Goal: Task Accomplishment & Management: Complete application form

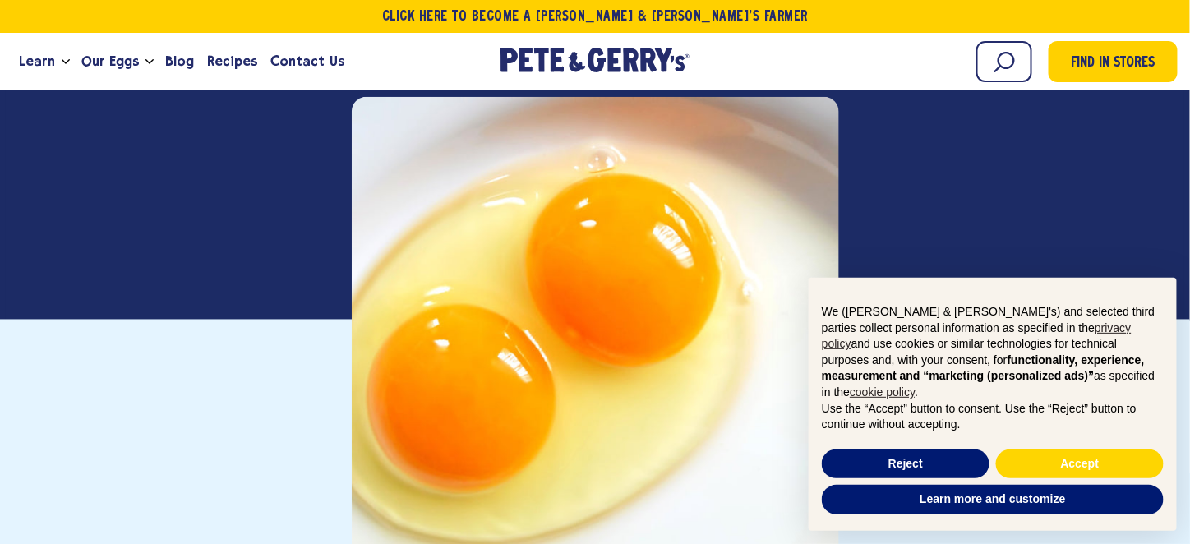
scroll to position [411, 0]
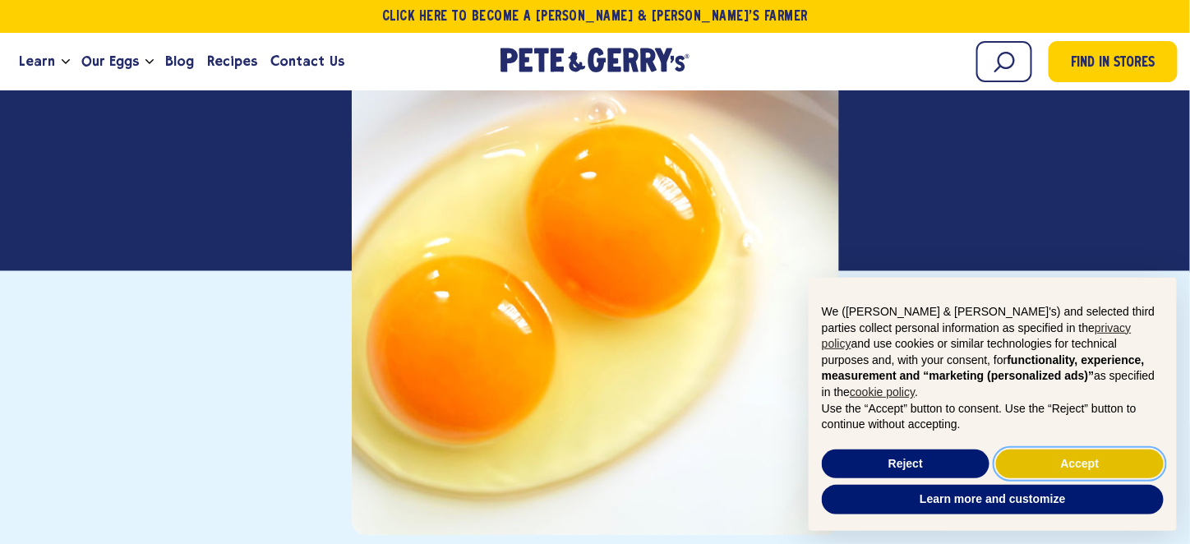
click at [1084, 467] on button "Accept" at bounding box center [1080, 464] width 168 height 30
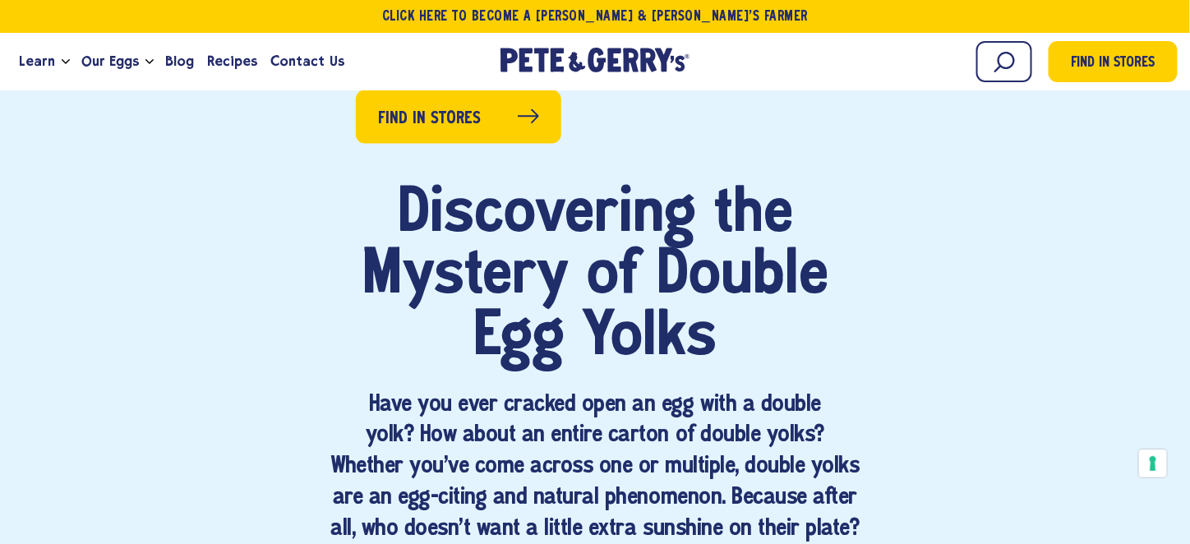
scroll to position [1068, 0]
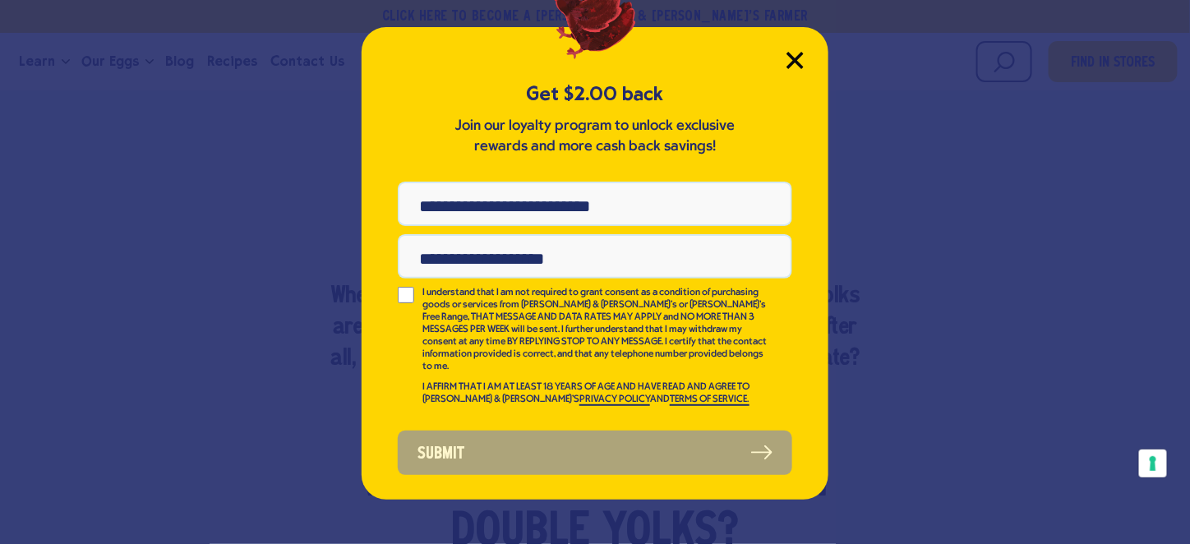
click at [796, 53] on icon "Close Modal" at bounding box center [794, 60] width 17 height 17
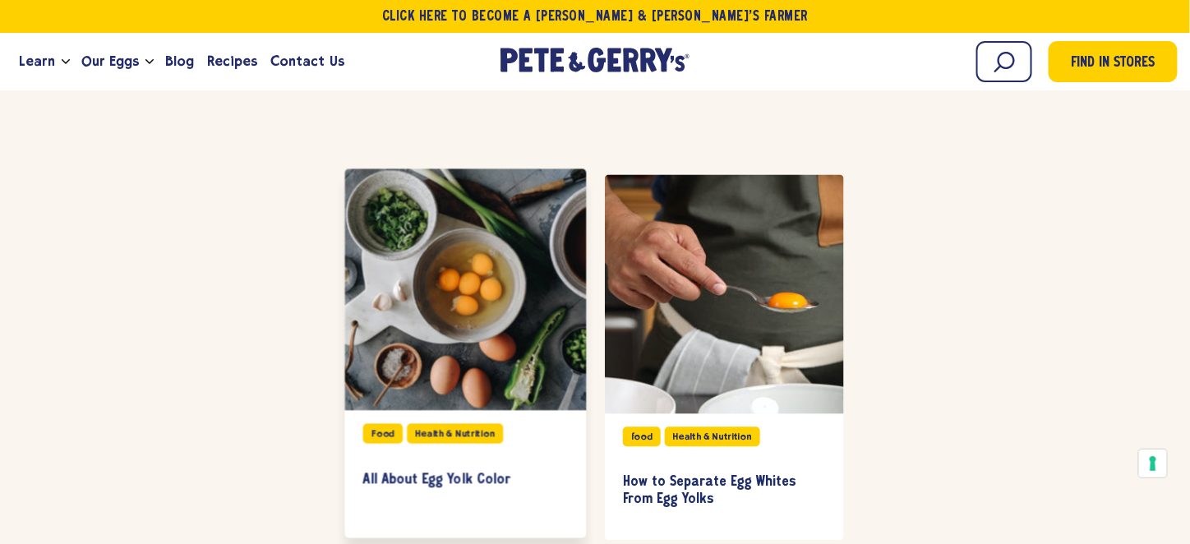
scroll to position [3122, 0]
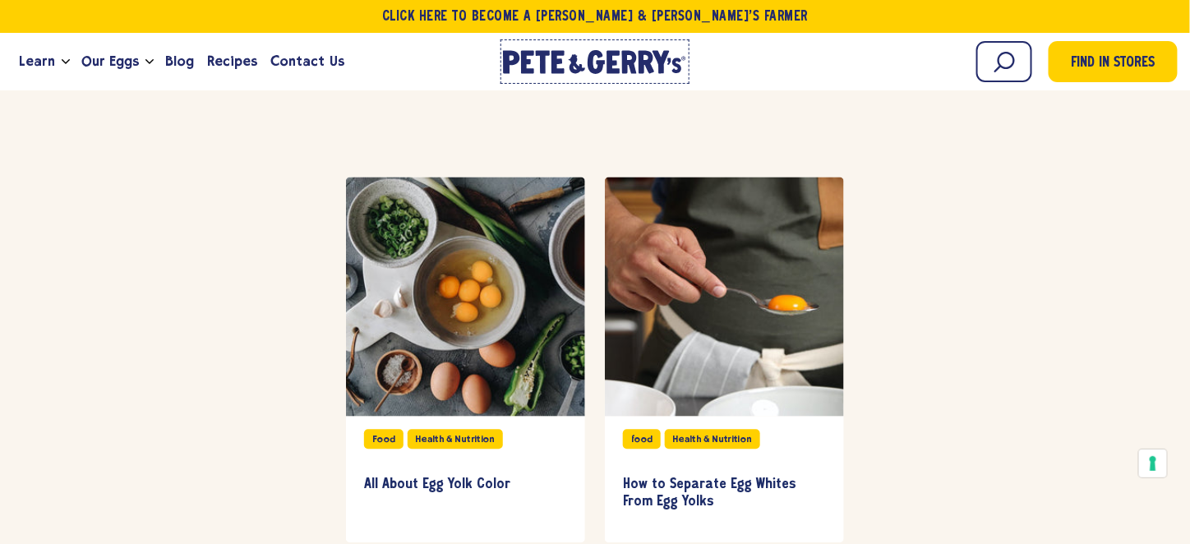
click at [564, 52] on icon at bounding box center [557, 61] width 13 height 23
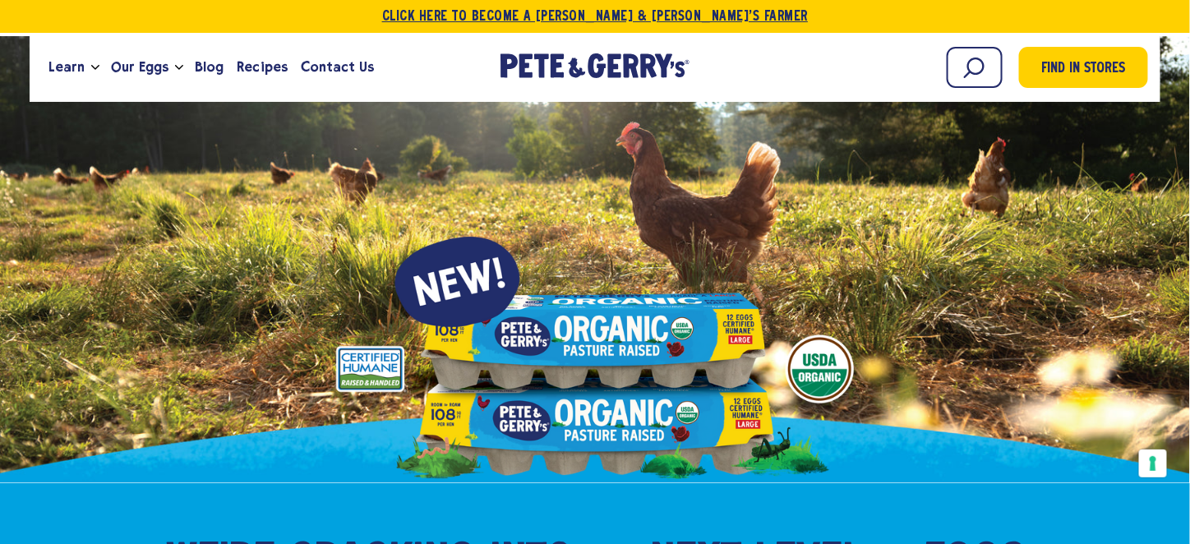
click at [564, 3] on link "Click Here To Become a [PERSON_NAME] & [PERSON_NAME]’s Farmer" at bounding box center [595, 16] width 1190 height 33
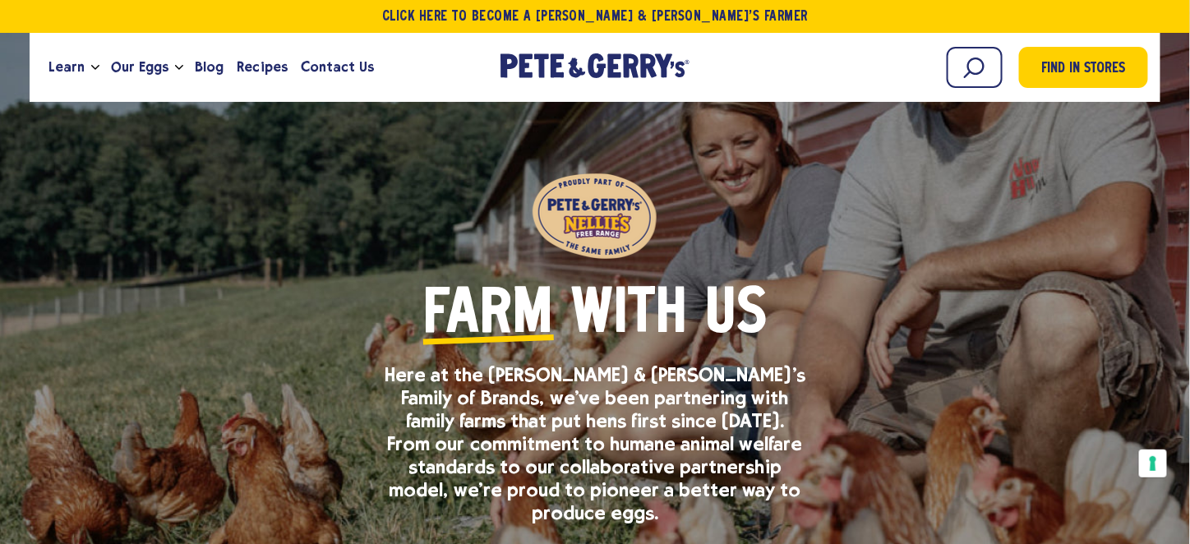
scroll to position [82, 0]
